Goal: Task Accomplishment & Management: Complete application form

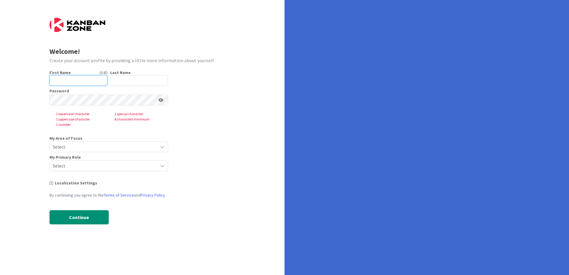
click at [68, 82] on input "text" at bounding box center [78, 80] width 58 height 11
type input "Vinicius"
click at [135, 78] on input "text" at bounding box center [139, 80] width 58 height 11
type input "[PERSON_NAME]"
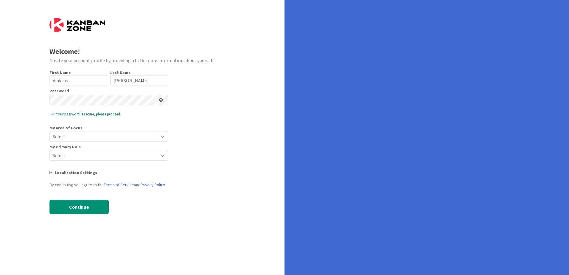
click at [101, 136] on span "Select" at bounding box center [104, 136] width 102 height 8
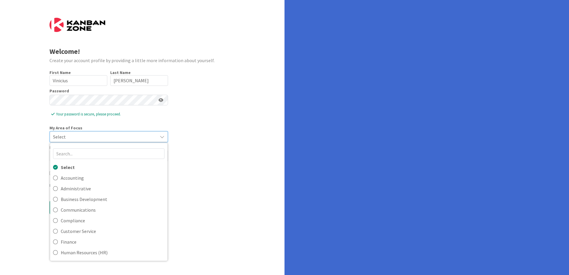
click at [80, 137] on span "Select" at bounding box center [103, 137] width 101 height 8
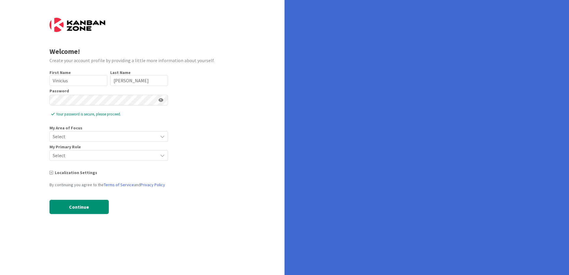
click at [97, 133] on span "Select" at bounding box center [104, 136] width 102 height 8
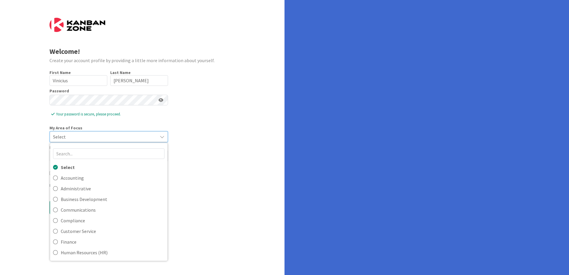
click at [116, 136] on span "Select" at bounding box center [103, 137] width 101 height 8
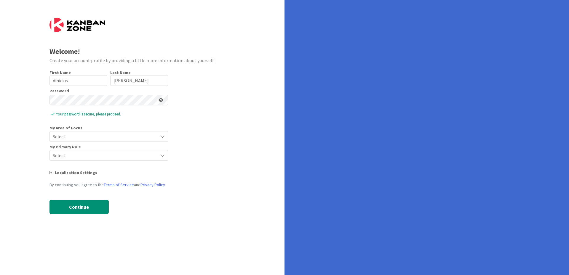
click at [152, 137] on span "Select" at bounding box center [104, 136] width 102 height 8
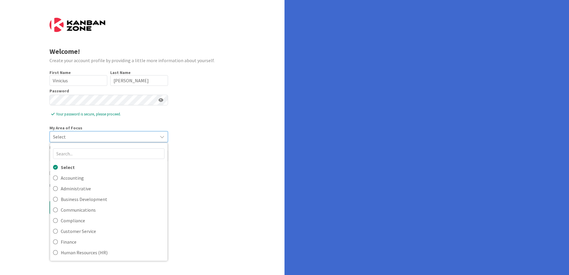
click at [152, 137] on span "Select" at bounding box center [103, 137] width 101 height 8
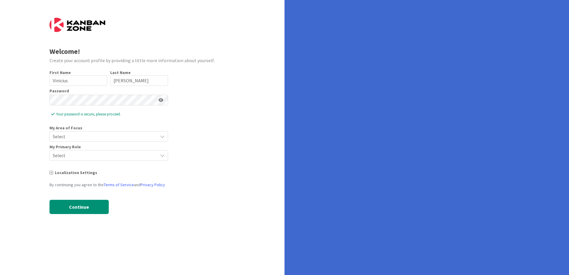
click at [155, 139] on div "Select" at bounding box center [108, 136] width 118 height 11
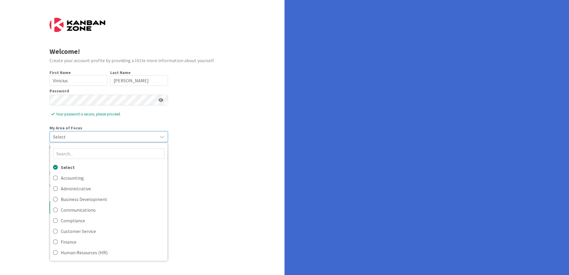
click at [155, 139] on div "Select" at bounding box center [109, 137] width 118 height 11
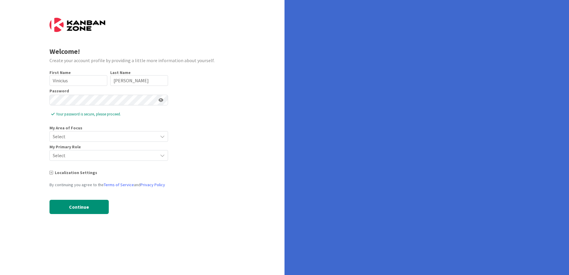
click at [138, 149] on div "My Primary Role" at bounding box center [108, 147] width 118 height 4
click at [137, 156] on span "Select" at bounding box center [104, 155] width 102 height 8
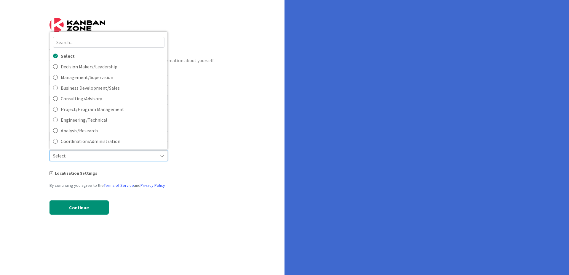
click at [137, 156] on span "Select" at bounding box center [103, 156] width 101 height 8
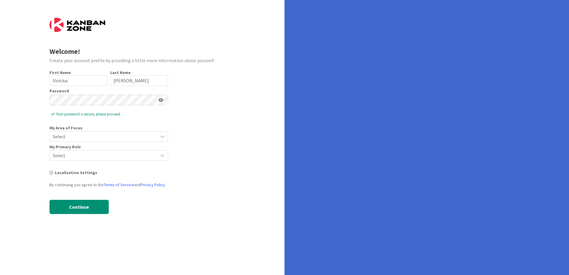
click at [137, 156] on span "Select" at bounding box center [104, 155] width 102 height 8
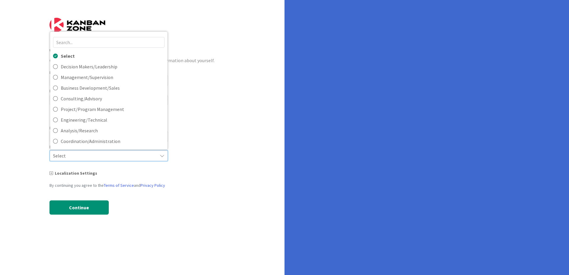
click at [137, 156] on span "Select" at bounding box center [103, 156] width 101 height 8
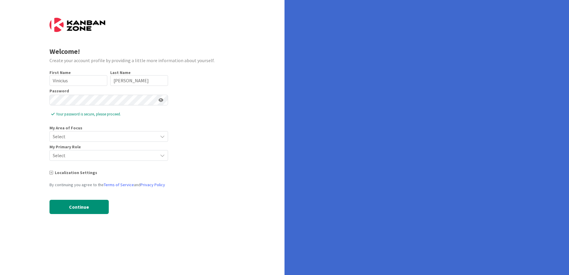
click at [132, 139] on span "Select" at bounding box center [104, 136] width 102 height 8
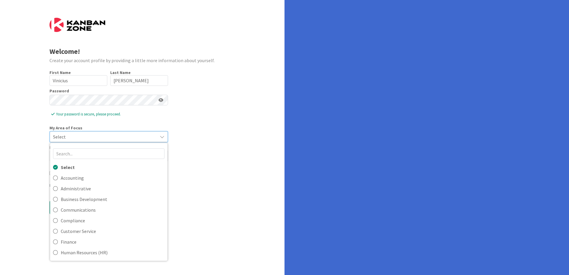
click at [154, 134] on div "Select" at bounding box center [109, 137] width 118 height 11
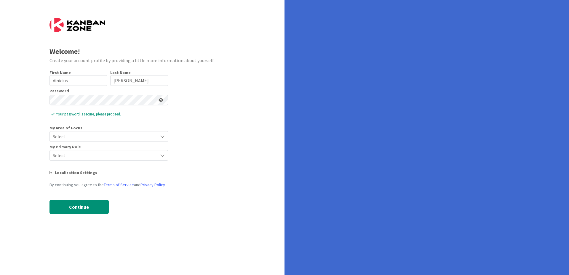
click at [94, 140] on span "Select" at bounding box center [104, 136] width 102 height 8
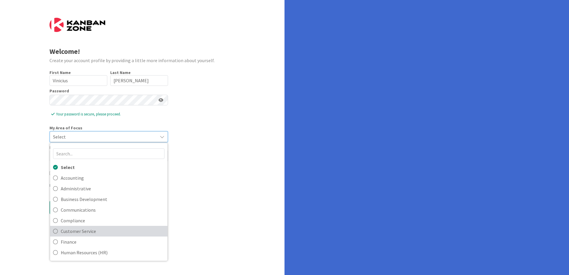
scroll to position [30, 0]
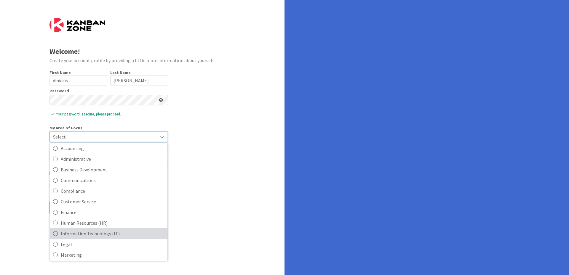
click at [119, 234] on span "Information Technology (IT)" at bounding box center [113, 233] width 104 height 9
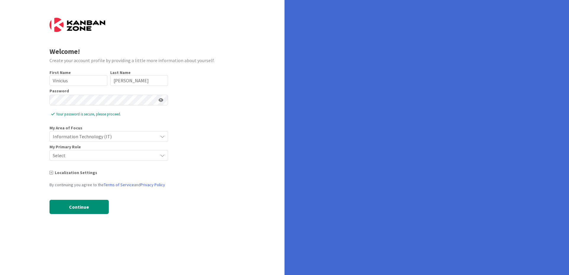
click at [102, 153] on span "Select" at bounding box center [104, 155] width 102 height 8
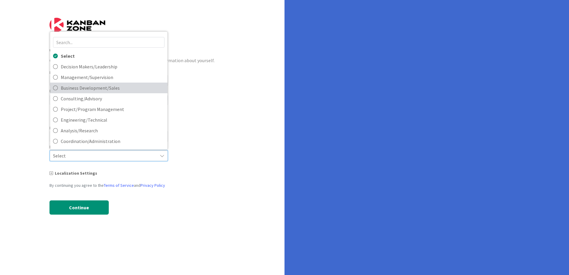
click at [115, 90] on span "Business Development/Sales" at bounding box center [113, 88] width 104 height 9
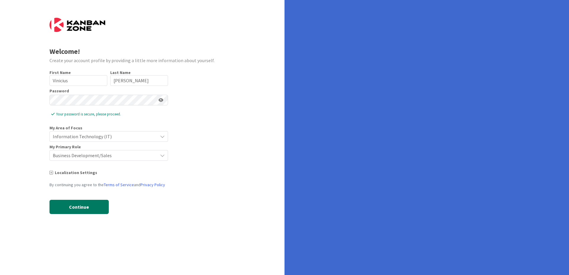
click at [89, 203] on button "Continue" at bounding box center [78, 207] width 59 height 14
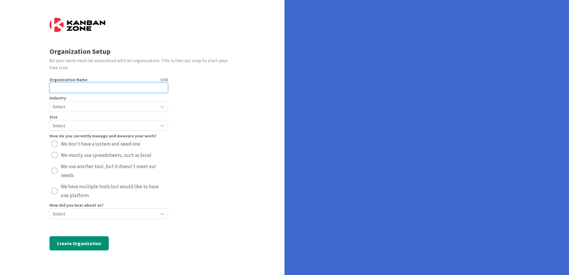
click at [81, 87] on input "text" at bounding box center [108, 87] width 118 height 11
type input "Lead Hive"
click at [83, 106] on span "Select" at bounding box center [104, 106] width 102 height 8
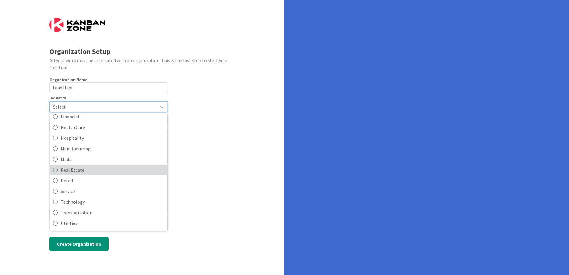
scroll to position [44, 0]
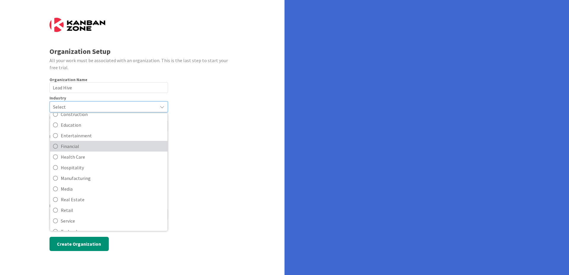
click at [86, 146] on span "Financial" at bounding box center [113, 146] width 104 height 9
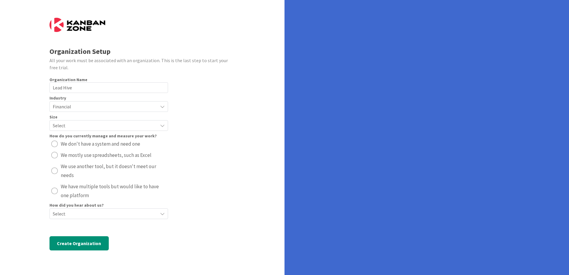
click at [103, 124] on span "Select" at bounding box center [104, 125] width 102 height 8
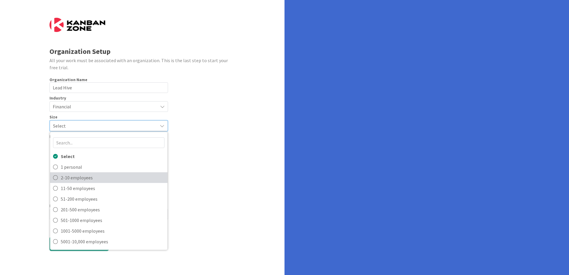
click at [109, 177] on span "2-10 employees" at bounding box center [113, 177] width 104 height 9
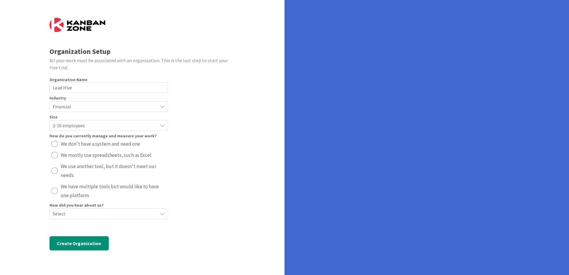
click at [59, 166] on button "We use another tool, but it doesn't meet our needs" at bounding box center [108, 171] width 118 height 18
click at [109, 210] on span "Select" at bounding box center [104, 214] width 102 height 8
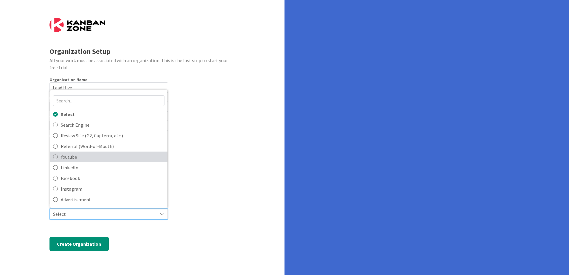
click at [103, 153] on span "Youtube" at bounding box center [113, 157] width 104 height 9
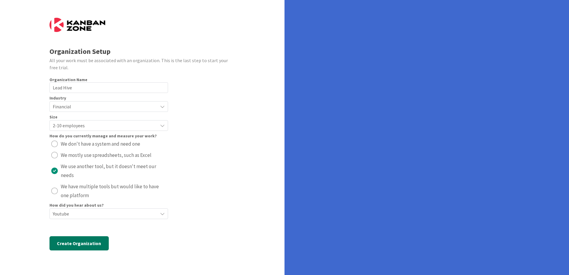
click at [91, 236] on button "Create Organization" at bounding box center [78, 243] width 59 height 14
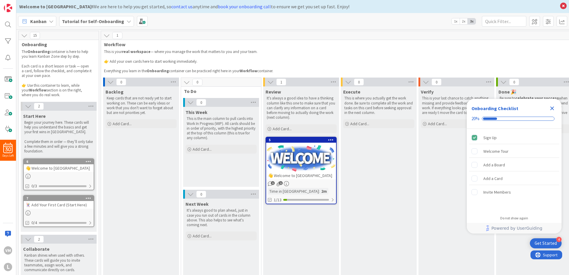
click at [553, 109] on icon "Close Checklist" at bounding box center [552, 109] width 4 height 4
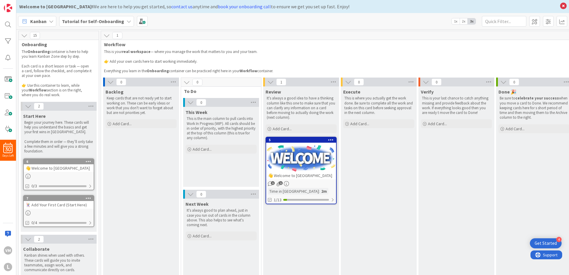
click at [56, 22] on div "Kanban Tutorial for Self-Onboarding 1x 2x 3x" at bounding box center [292, 21] width 552 height 16
click at [47, 21] on div "Kanban" at bounding box center [37, 21] width 38 height 11
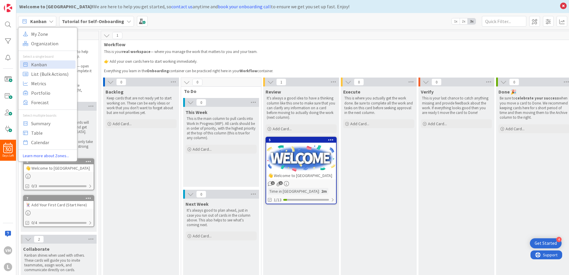
click at [49, 21] on icon at bounding box center [51, 21] width 5 height 5
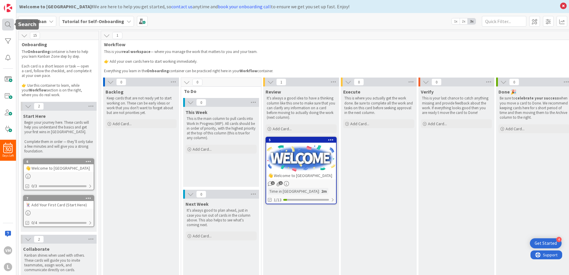
click at [10, 21] on div at bounding box center [8, 25] width 12 height 12
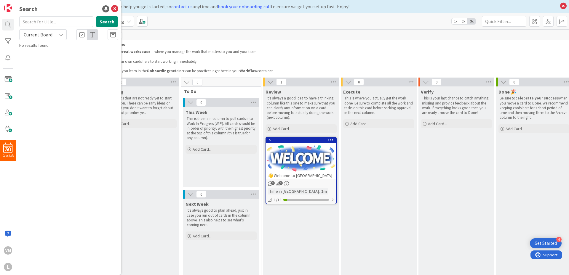
click at [56, 19] on input "text" at bounding box center [56, 21] width 74 height 11
type input "[GEOGRAPHIC_DATA]"
click at [107, 18] on button "Search" at bounding box center [107, 21] width 23 height 11
drag, startPoint x: 209, startPoint y: 24, endPoint x: 173, endPoint y: 25, distance: 35.6
click at [173, 25] on div "Kanban My Zone Organization Select a single board Kanban List (Bulk Actions) Me…" at bounding box center [292, 21] width 552 height 16
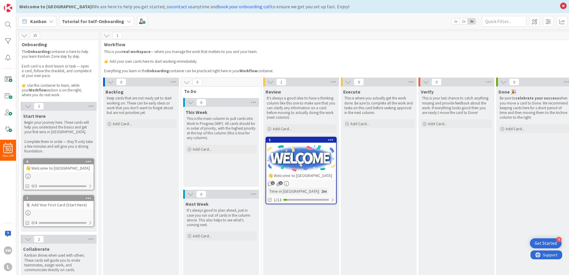
drag, startPoint x: 350, startPoint y: 57, endPoint x: 302, endPoint y: 64, distance: 48.6
click at [301, 64] on p at bounding box center [334, 66] width 461 height 5
click at [317, 68] on p at bounding box center [334, 66] width 461 height 5
drag, startPoint x: 382, startPoint y: 68, endPoint x: 321, endPoint y: 61, distance: 61.5
click at [321, 61] on p "👉 Add your own cards here to start working immediately." at bounding box center [334, 61] width 461 height 5
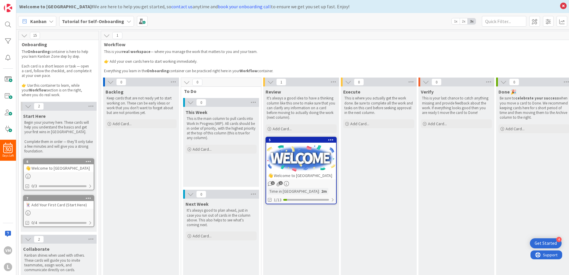
drag, startPoint x: 382, startPoint y: 60, endPoint x: 309, endPoint y: 63, distance: 73.5
click at [309, 63] on p "👉 Add your own cards here to start working immediately." at bounding box center [334, 61] width 461 height 5
drag, startPoint x: 374, startPoint y: 59, endPoint x: 317, endPoint y: 63, distance: 56.7
click at [317, 62] on p "👉 Add your own cards here to start working immediately." at bounding box center [334, 61] width 461 height 5
drag, startPoint x: 372, startPoint y: 61, endPoint x: 304, endPoint y: 62, distance: 67.8
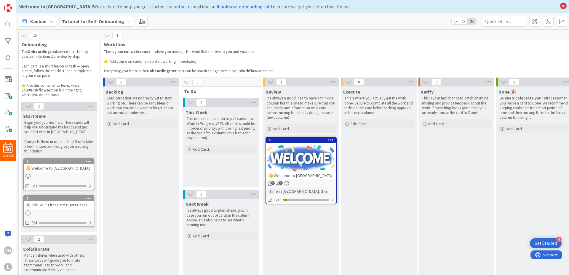
click at [304, 62] on p "👉 Add your own cards here to start working immediately." at bounding box center [334, 61] width 461 height 5
drag, startPoint x: 367, startPoint y: 68, endPoint x: 306, endPoint y: 68, distance: 60.7
click at [306, 68] on p at bounding box center [334, 66] width 461 height 5
drag, startPoint x: 386, startPoint y: 66, endPoint x: 304, endPoint y: 66, distance: 82.3
drag, startPoint x: 304, startPoint y: 66, endPoint x: 380, endPoint y: 63, distance: 75.9
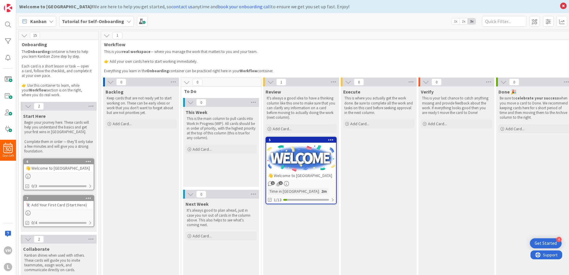
click at [378, 63] on p "👉 Add your own cards here to start working immediately." at bounding box center [334, 61] width 461 height 5
click at [9, 80] on span at bounding box center [8, 79] width 12 height 12
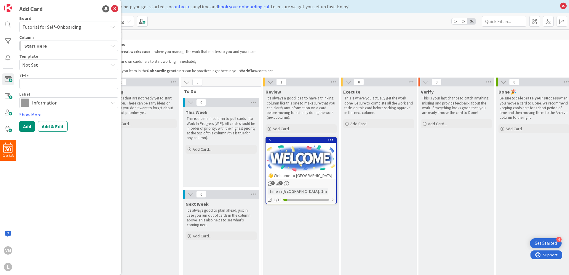
click at [239, 46] on span "Workflow" at bounding box center [335, 44] width 462 height 6
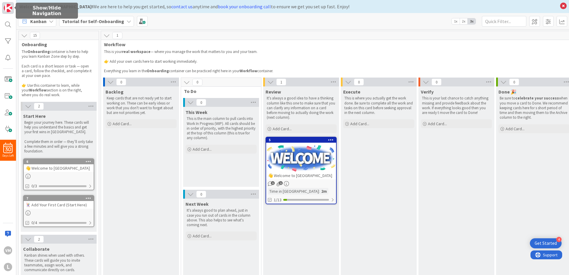
click at [9, 10] on img at bounding box center [8, 8] width 8 height 8
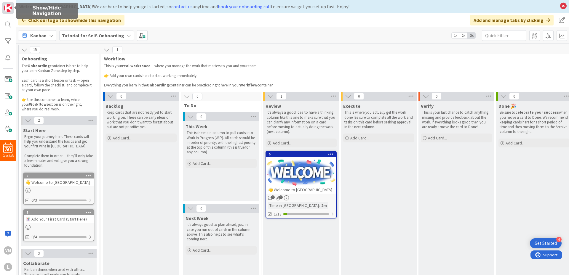
click at [9, 10] on img at bounding box center [8, 8] width 8 height 8
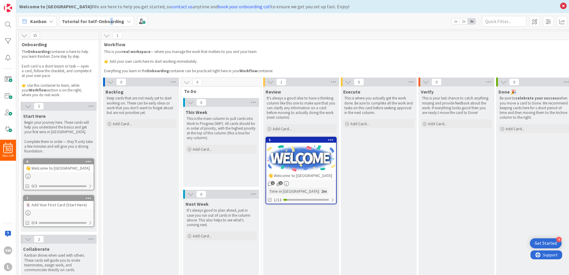
type textarea "a"
click at [108, 23] on b "Tutorial for Self-Onboarding" at bounding box center [93, 21] width 62 height 6
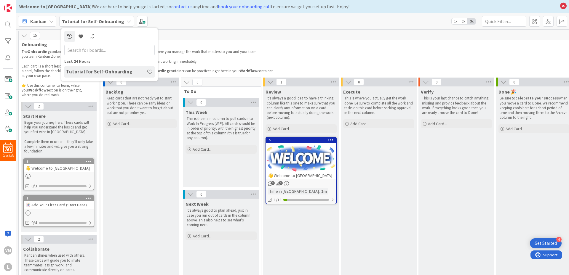
click at [195, 25] on div "Kanban My Zone Organization Select a single board Kanban List (Bulk Actions) Me…" at bounding box center [292, 21] width 552 height 16
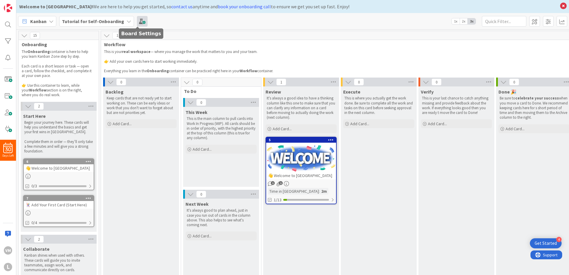
click at [137, 23] on span at bounding box center [142, 21] width 11 height 11
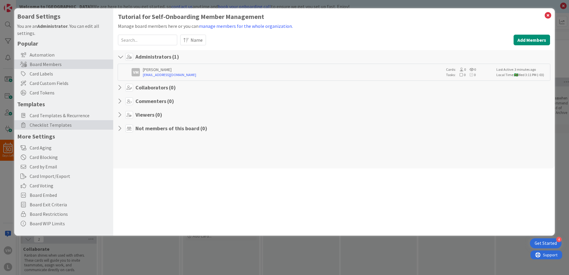
click at [44, 126] on span "Checklist Templates" at bounding box center [70, 124] width 81 height 7
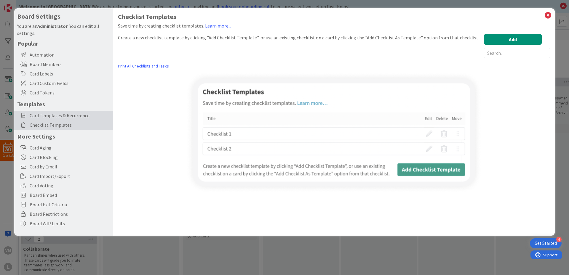
click at [52, 113] on span "Card Templates & Recurrence" at bounding box center [70, 115] width 81 height 7
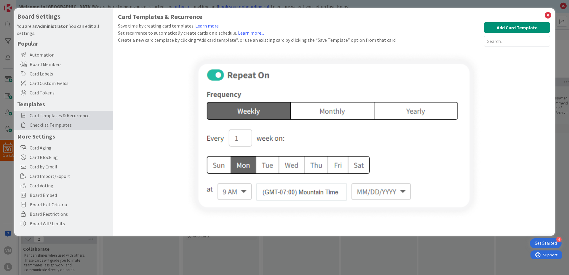
click at [58, 124] on span "Checklist Templates" at bounding box center [70, 124] width 81 height 7
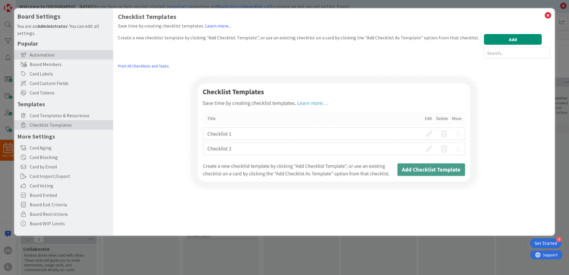
click at [56, 56] on div "Automation" at bounding box center [63, 54] width 99 height 9
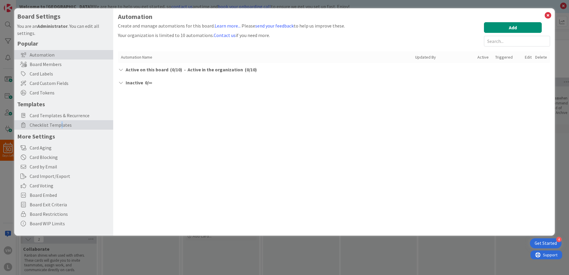
drag, startPoint x: 62, startPoint y: 123, endPoint x: 59, endPoint y: 126, distance: 4.4
click at [59, 126] on span "Checklist Templates" at bounding box center [70, 124] width 81 height 7
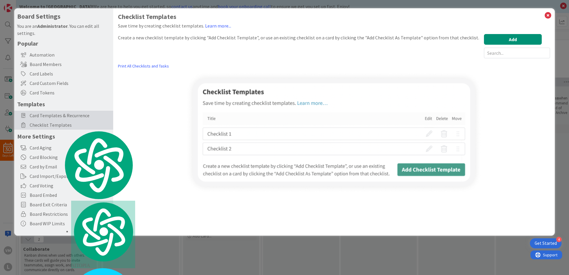
click at [57, 119] on div "Card Templates & Recurrence" at bounding box center [63, 115] width 99 height 9
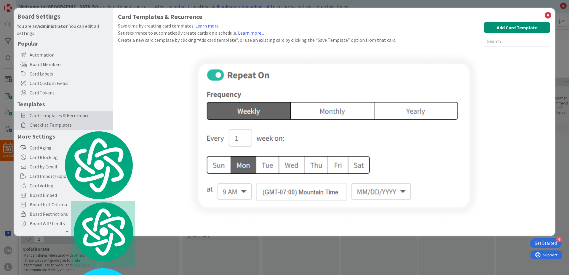
click at [62, 129] on div "Checklist Templates" at bounding box center [63, 124] width 99 height 9
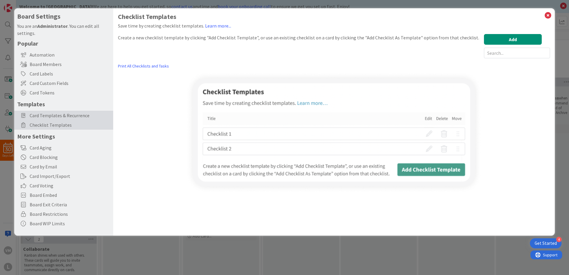
click at [64, 118] on span "Card Templates & Recurrence" at bounding box center [70, 115] width 81 height 7
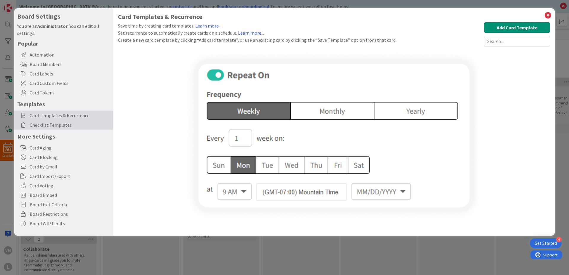
click at [51, 126] on span "Checklist Templates" at bounding box center [70, 124] width 81 height 7
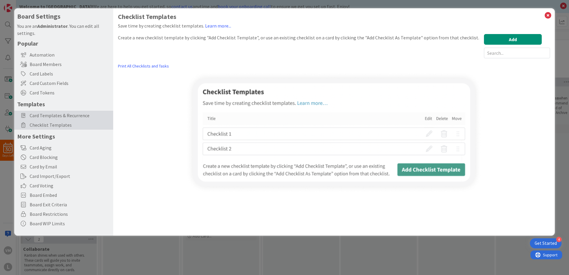
click at [52, 114] on span "Card Templates & Recurrence" at bounding box center [70, 115] width 81 height 7
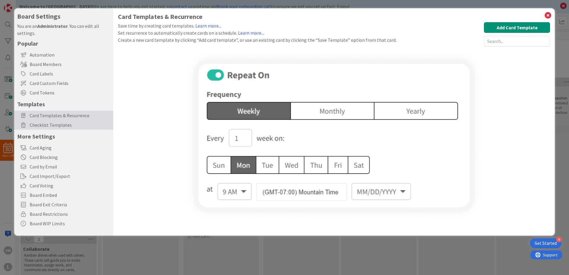
click at [60, 123] on span "Checklist Templates" at bounding box center [70, 124] width 81 height 7
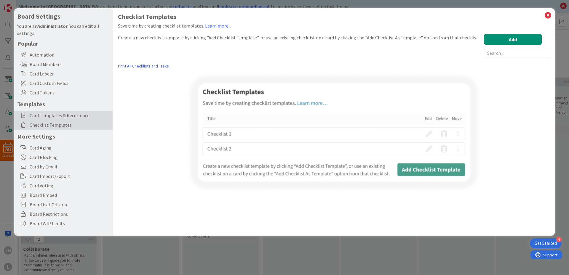
click at [62, 115] on span "Card Templates & Recurrence" at bounding box center [70, 115] width 81 height 7
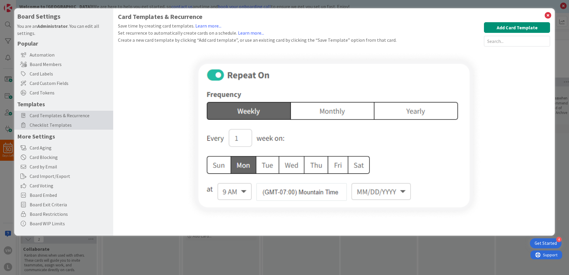
click at [70, 127] on span "Checklist Templates" at bounding box center [70, 124] width 81 height 7
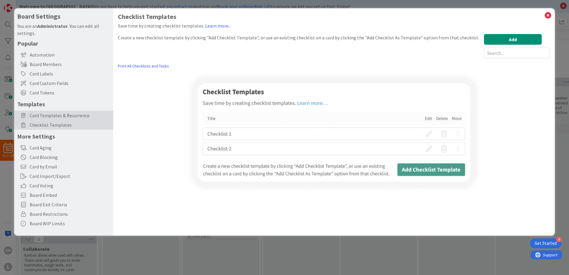
click at [70, 116] on span "Card Templates & Recurrence" at bounding box center [70, 115] width 81 height 7
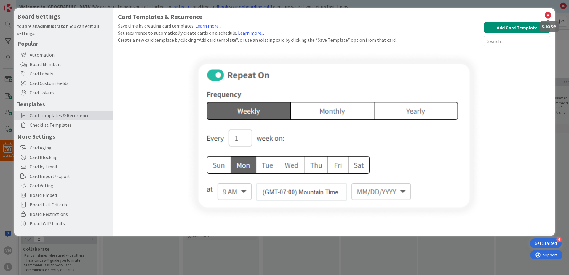
click at [549, 12] on icon at bounding box center [548, 15] width 8 height 8
